Goal: Find specific page/section: Find specific page/section

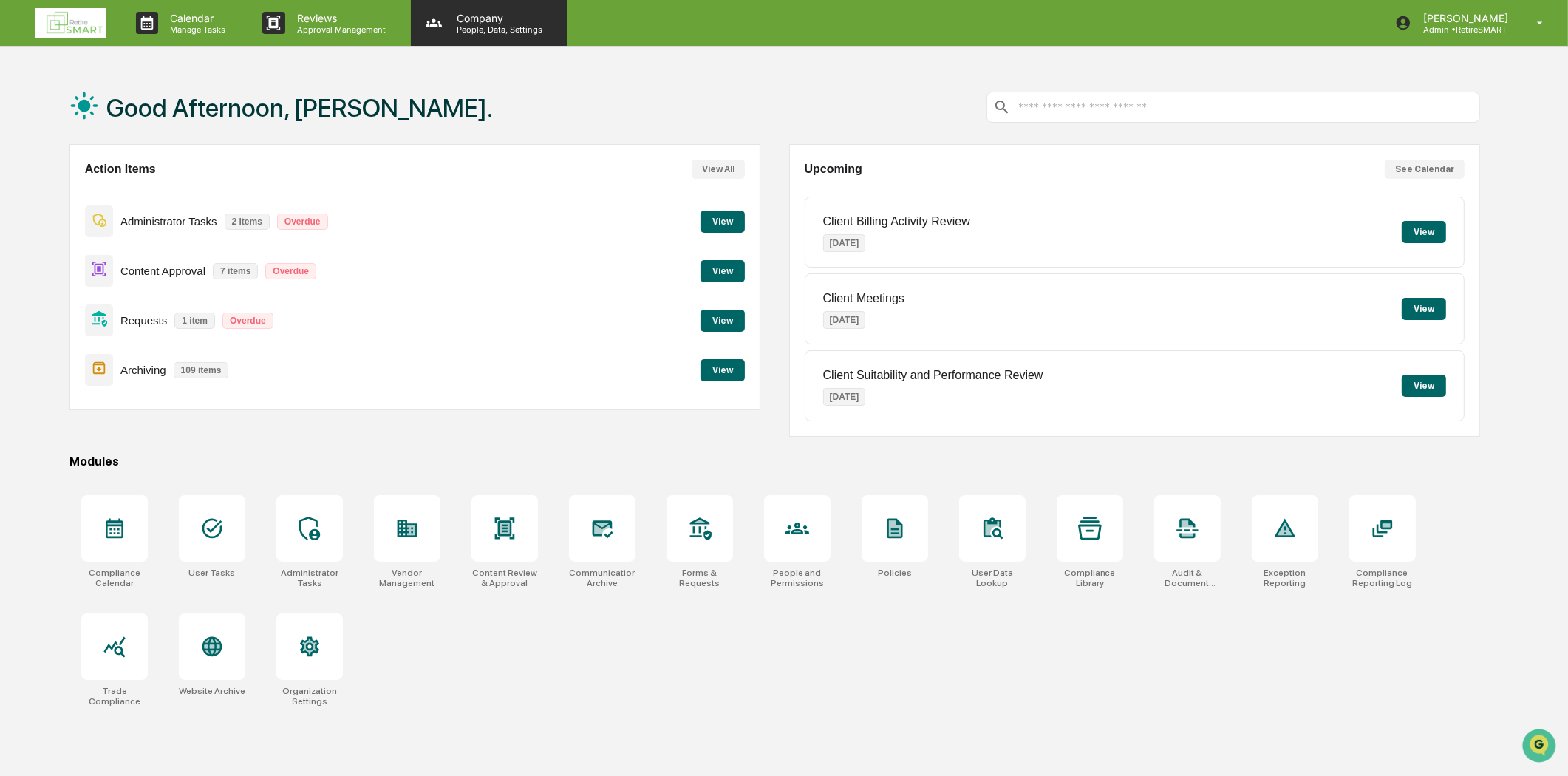
click at [488, 20] on p "Company" at bounding box center [497, 18] width 105 height 12
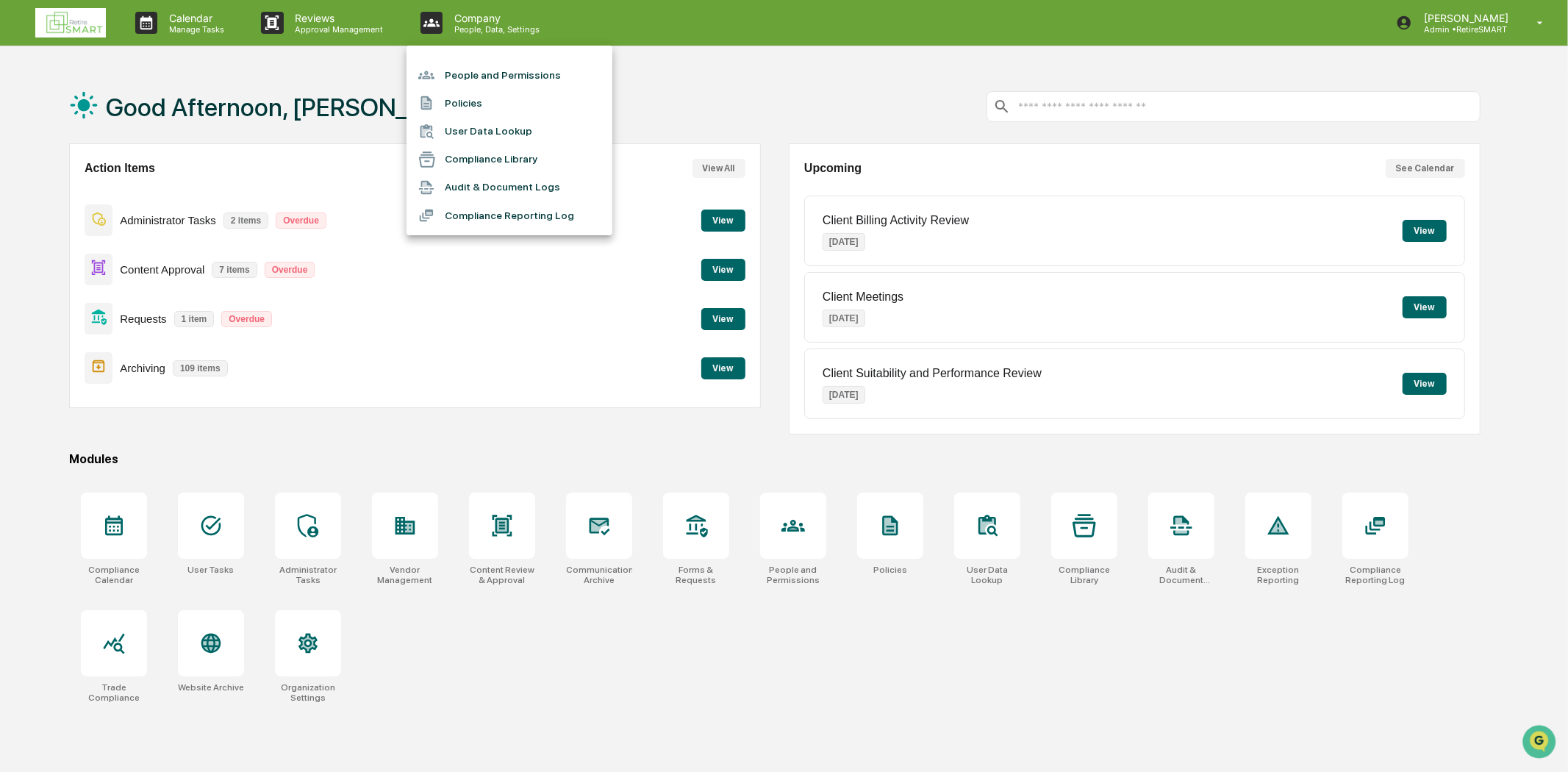
click at [498, 74] on li "People and Permissions" at bounding box center [509, 75] width 206 height 28
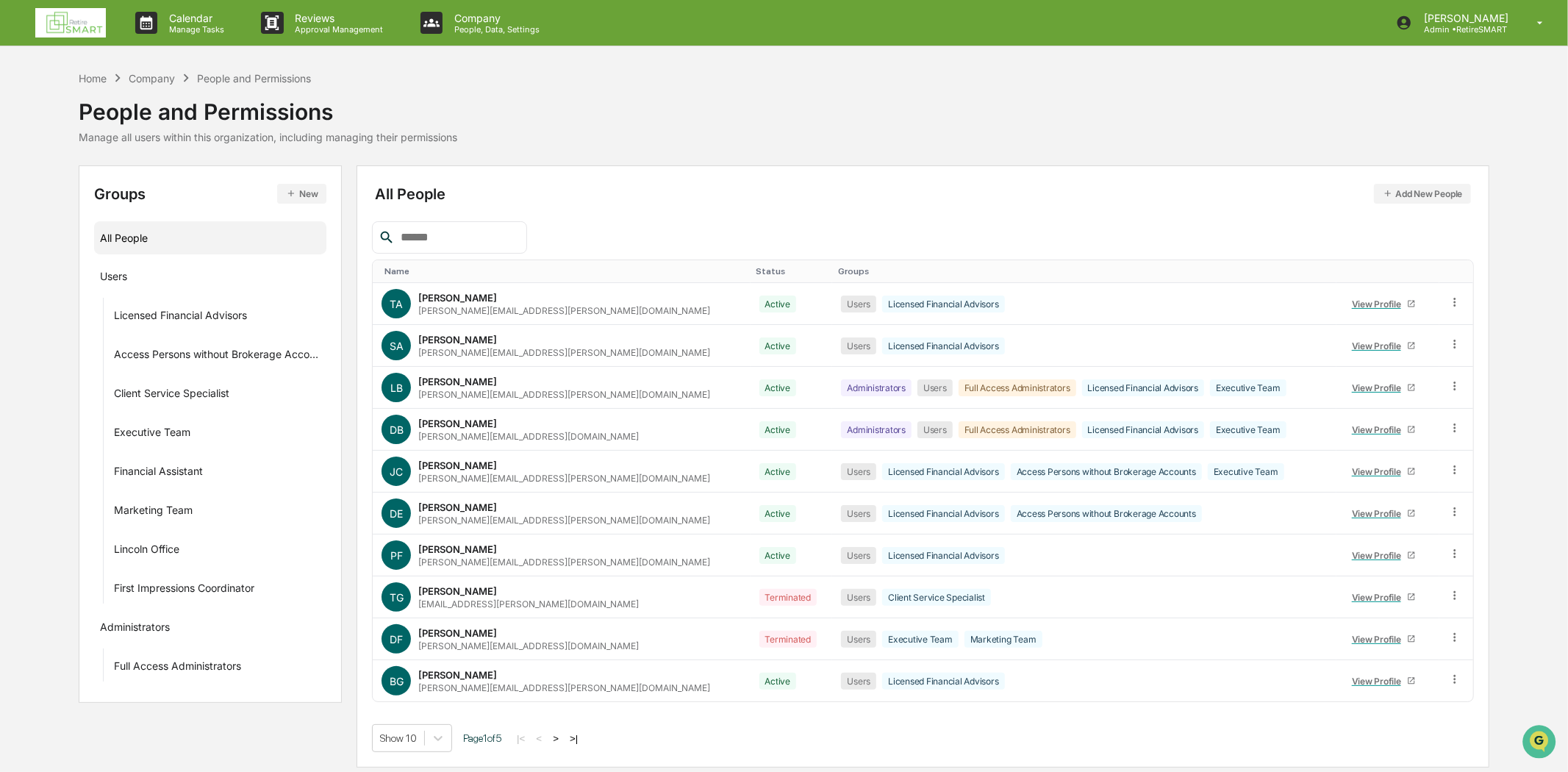
click at [444, 228] on input "text" at bounding box center [457, 238] width 125 height 19
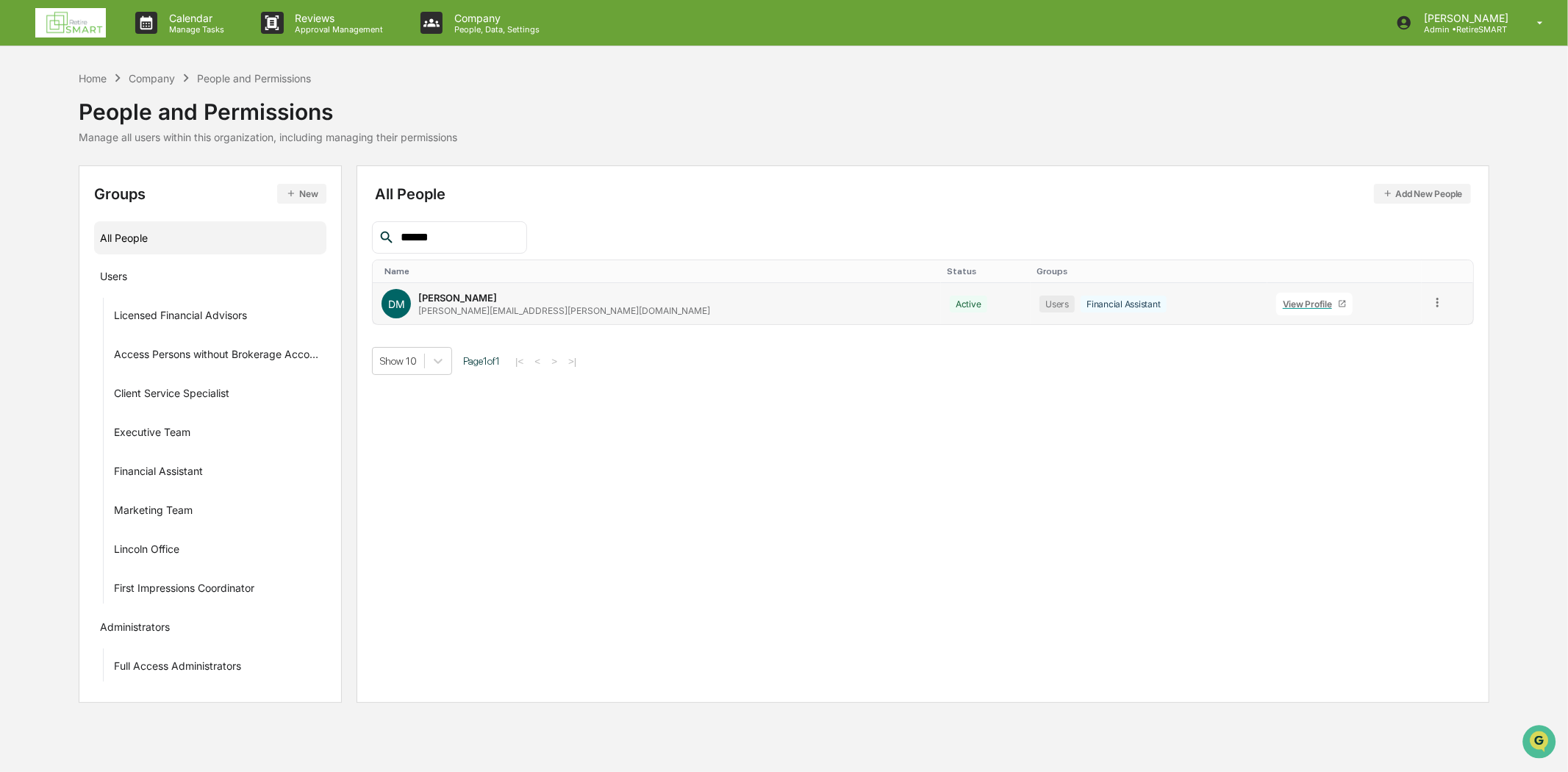
type input "******"
drag, startPoint x: 487, startPoint y: 302, endPoint x: 511, endPoint y: 310, distance: 25.3
click at [488, 302] on div "Daniel Maniskas" at bounding box center [457, 298] width 79 height 12
